Goal: Transaction & Acquisition: Purchase product/service

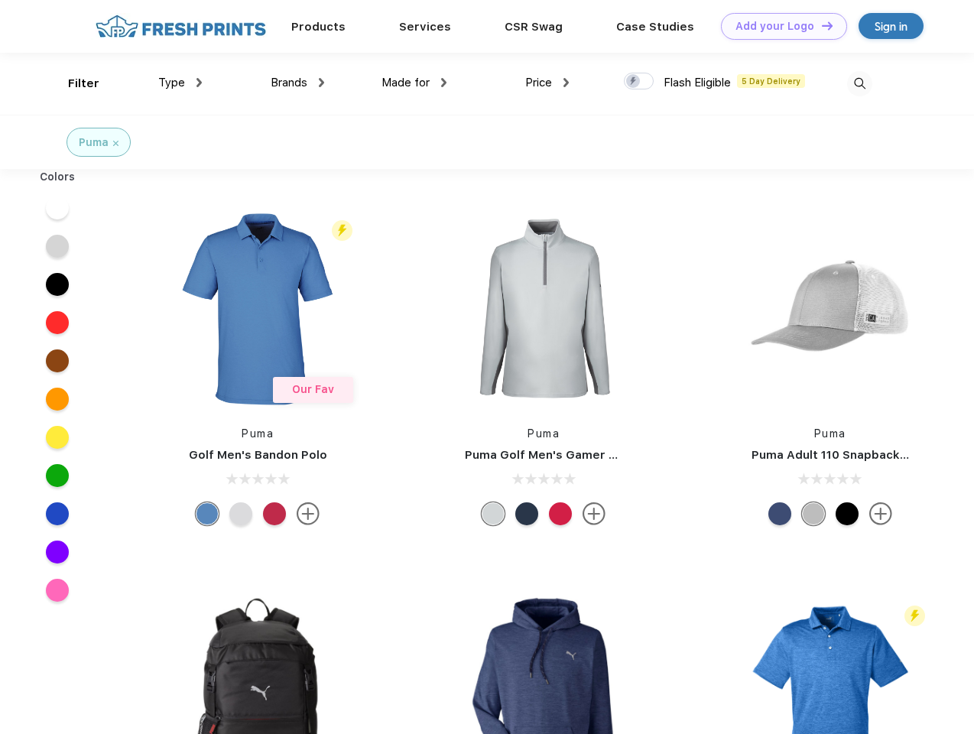
click at [779, 26] on link "Add your Logo Design Tool" at bounding box center [784, 26] width 126 height 27
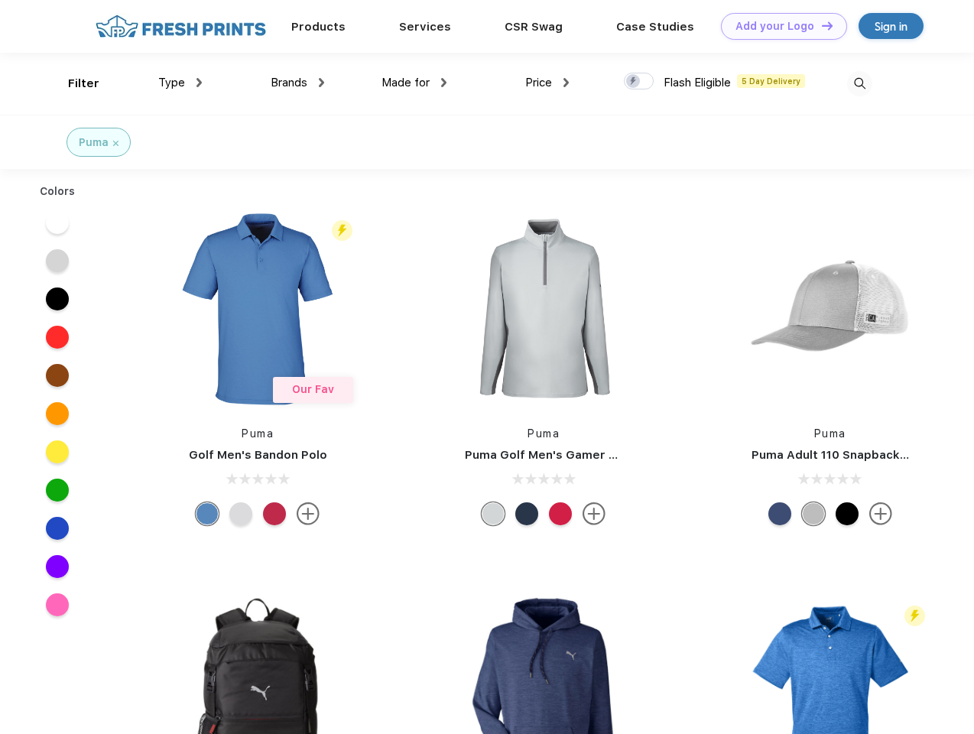
click at [0, 0] on div "Design Tool" at bounding box center [0, 0] width 0 height 0
click at [821, 25] on link "Add your Logo Design Tool" at bounding box center [784, 26] width 126 height 27
click at [73, 83] on div "Filter" at bounding box center [83, 84] width 31 height 18
click at [181, 83] on span "Type" at bounding box center [171, 83] width 27 height 14
click at [298, 83] on span "Brands" at bounding box center [289, 83] width 37 height 14
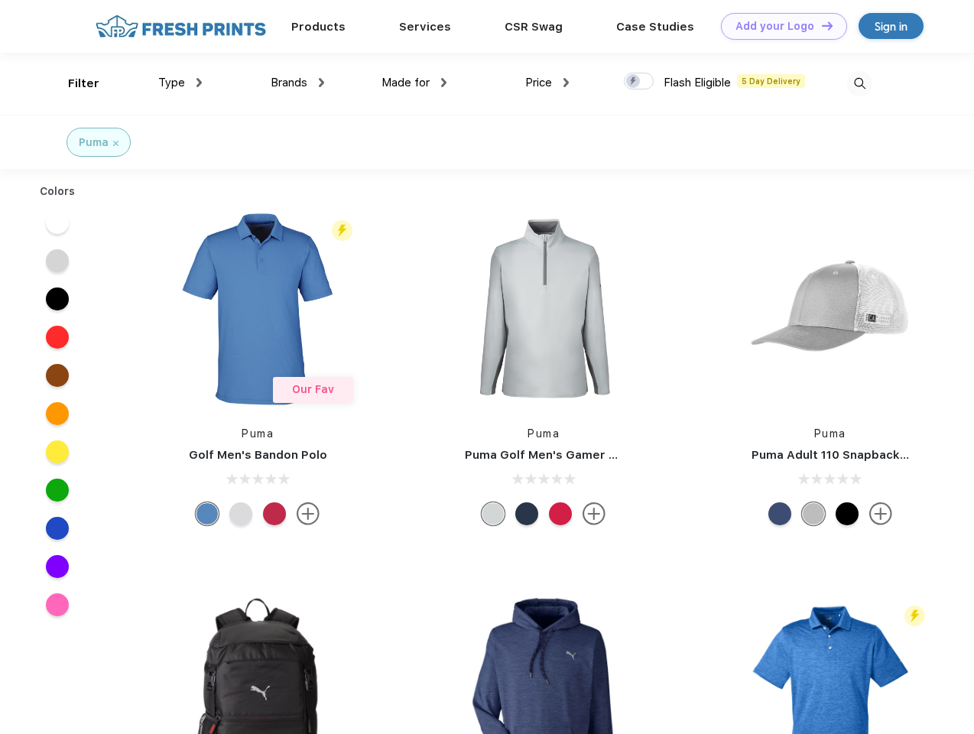
click at [415, 83] on span "Made for" at bounding box center [406, 83] width 48 height 14
click at [548, 83] on span "Price" at bounding box center [538, 83] width 27 height 14
click at [639, 82] on div at bounding box center [639, 81] width 30 height 17
click at [634, 82] on input "checkbox" at bounding box center [629, 77] width 10 height 10
click at [860, 83] on img at bounding box center [859, 83] width 25 height 25
